Goal: Navigation & Orientation: Go to known website

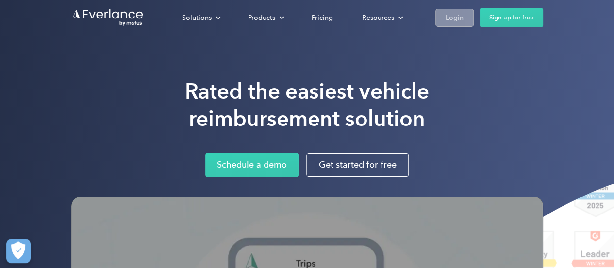
click at [459, 18] on div "Login" at bounding box center [455, 18] width 18 height 12
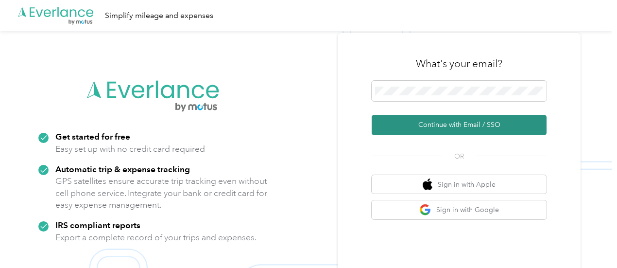
click at [457, 126] on button "Continue with Email / SSO" at bounding box center [458, 125] width 175 height 20
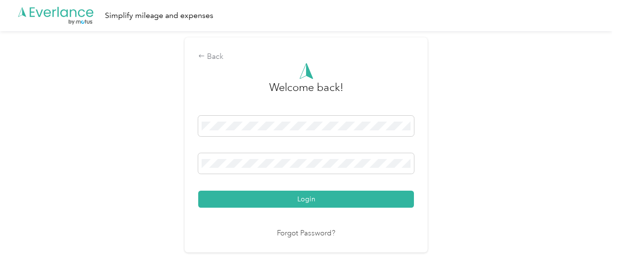
click at [313, 199] on button "Login" at bounding box center [306, 198] width 216 height 17
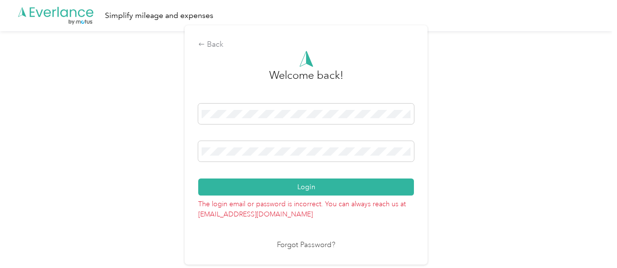
click at [219, 150] on span at bounding box center [306, 151] width 216 height 20
drag, startPoint x: 248, startPoint y: 144, endPoint x: 191, endPoint y: 150, distance: 56.7
click at [191, 150] on div "Back Welcome back! Login The login email or password is incorrect. You can alwa…" at bounding box center [306, 144] width 243 height 238
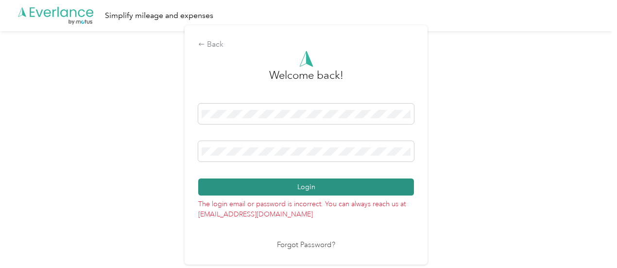
click at [318, 184] on button "Login" at bounding box center [306, 186] width 216 height 17
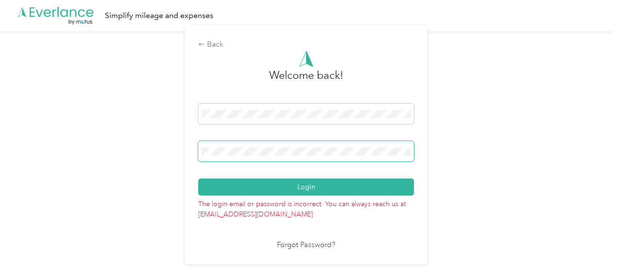
click at [197, 146] on div "Back Welcome back! Login The login email or password is incorrect. You can alwa…" at bounding box center [306, 144] width 243 height 238
click at [200, 149] on span at bounding box center [306, 151] width 216 height 20
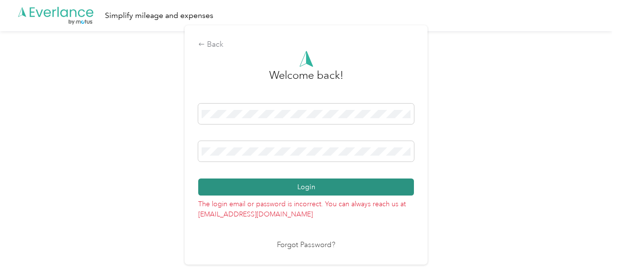
click at [310, 187] on button "Login" at bounding box center [306, 186] width 216 height 17
